Goal: Task Accomplishment & Management: Manage account settings

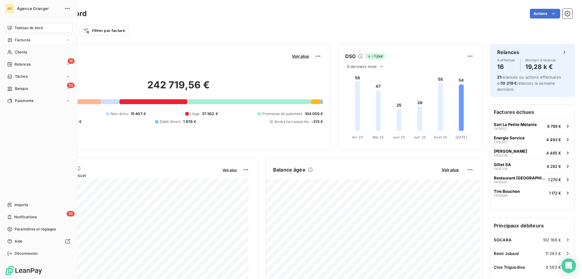
click at [22, 39] on span "Factures" at bounding box center [22, 39] width 15 height 5
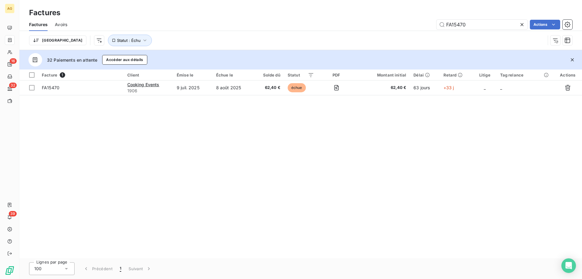
drag, startPoint x: 457, startPoint y: 25, endPoint x: 509, endPoint y: 8, distance: 54.7
click at [521, 14] on div "Factures Factures Avoirs FA15470 Actions Trier Statut : Échu" at bounding box center [300, 25] width 563 height 50
type input "FA15810"
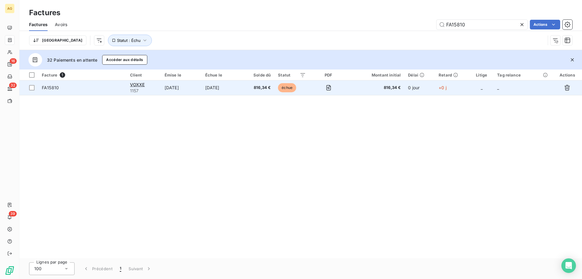
click at [94, 87] on span "FA15810" at bounding box center [82, 88] width 81 height 6
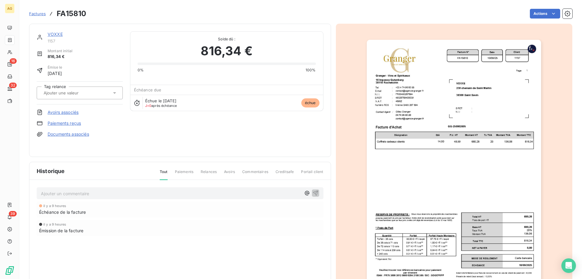
click at [75, 124] on link "Paiements reçus" at bounding box center [64, 123] width 33 height 6
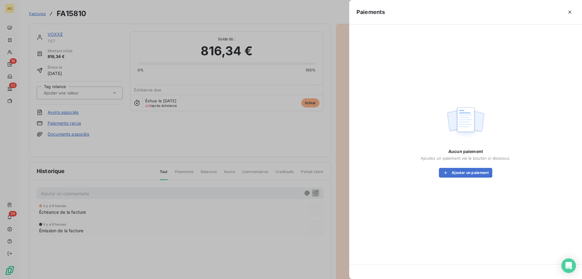
click at [459, 166] on div "Aucun paiement Ajoutez un paiement via le bouton ci-dessous. Ajouter un paiement" at bounding box center [466, 162] width 90 height 29
click at [459, 171] on button "Ajouter un paiement" at bounding box center [465, 173] width 53 height 10
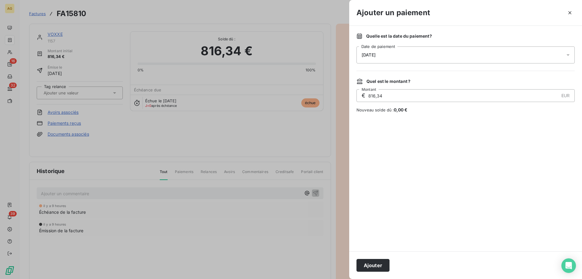
click at [399, 51] on div "[DATE]" at bounding box center [465, 54] width 218 height 17
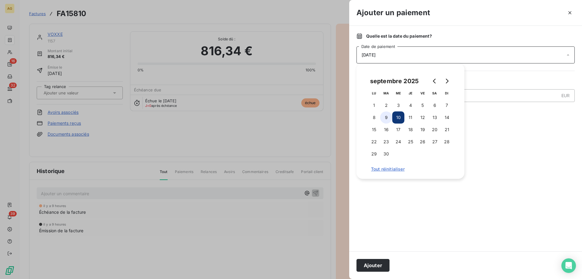
click at [384, 120] on button "9" at bounding box center [386, 117] width 12 height 12
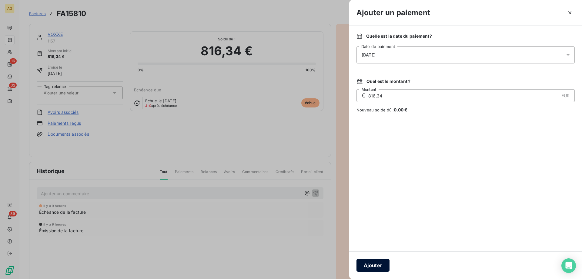
click at [371, 263] on button "Ajouter" at bounding box center [372, 265] width 33 height 13
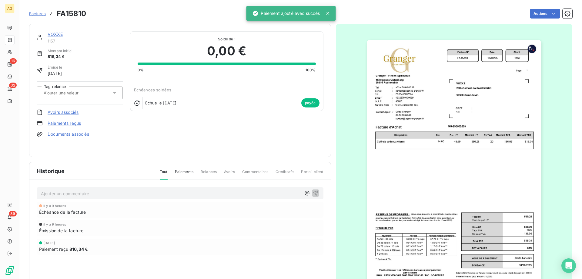
drag, startPoint x: 215, startPoint y: 121, endPoint x: 209, endPoint y: 115, distance: 9.0
